Goal: Task Accomplishment & Management: Manage account settings

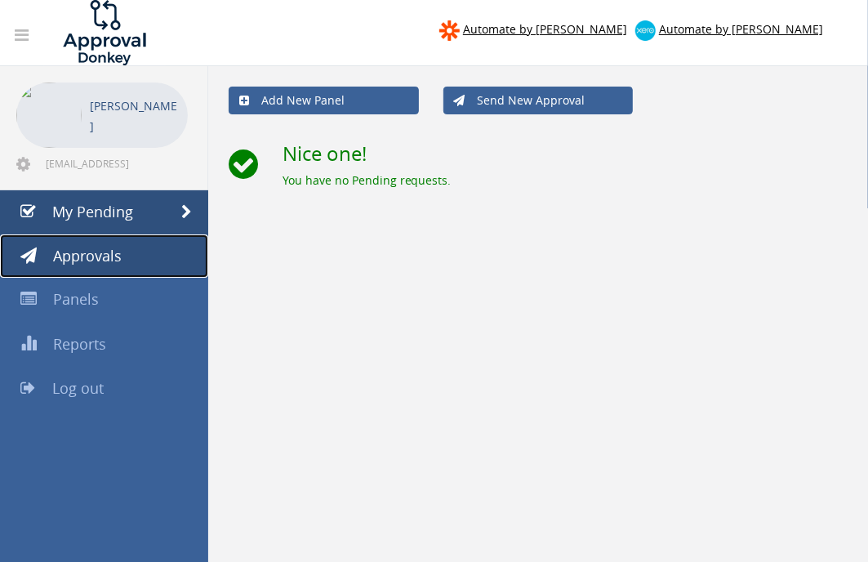
click at [87, 257] on span "Approvals" at bounding box center [87, 256] width 69 height 20
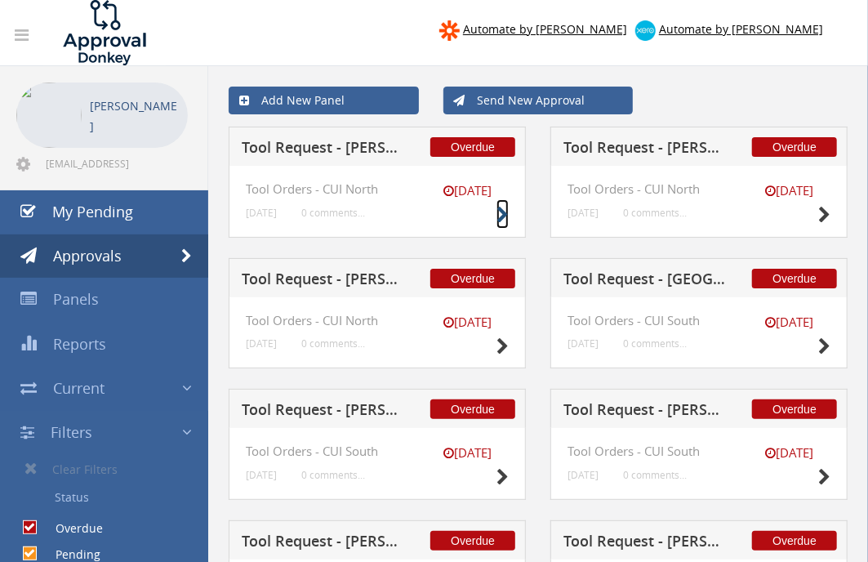
click at [499, 210] on icon at bounding box center [502, 215] width 12 height 17
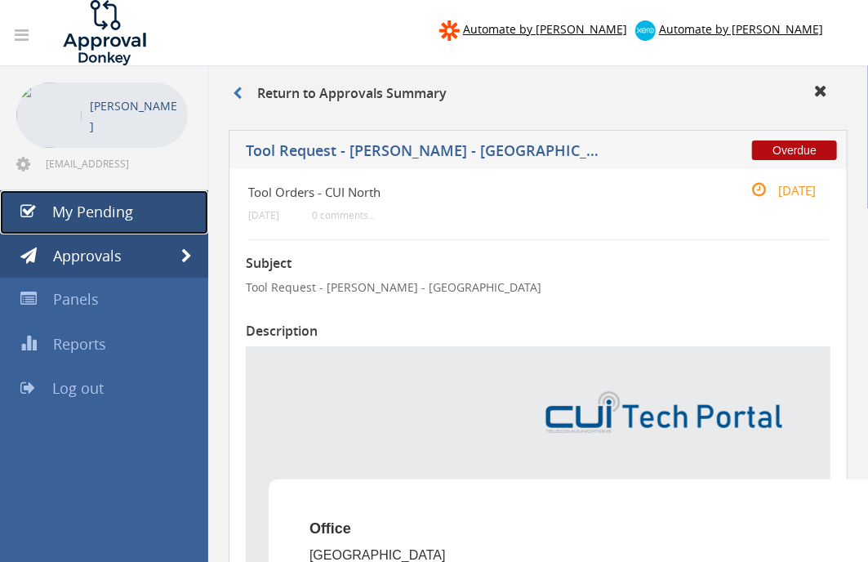
click at [122, 216] on span "My Pending" at bounding box center [92, 212] width 81 height 20
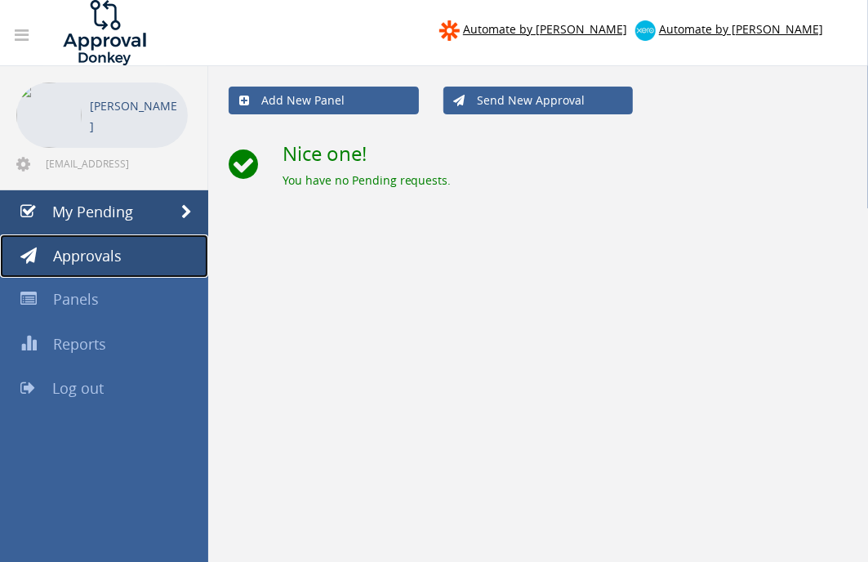
click at [111, 250] on span "Approvals" at bounding box center [87, 256] width 69 height 20
